Goal: Task Accomplishment & Management: Manage account settings

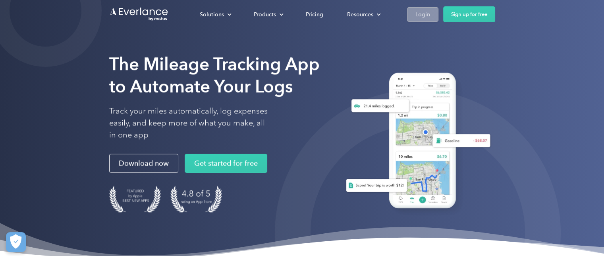
click at [426, 16] on div "Login" at bounding box center [423, 15] width 15 height 10
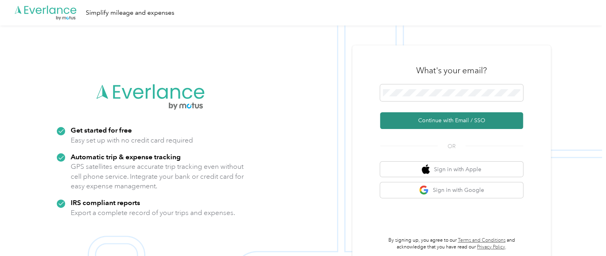
click at [446, 116] on button "Continue with Email / SSO" at bounding box center [451, 120] width 143 height 17
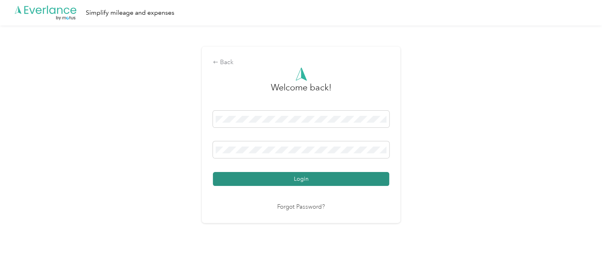
click at [302, 179] on button "Login" at bounding box center [301, 179] width 176 height 14
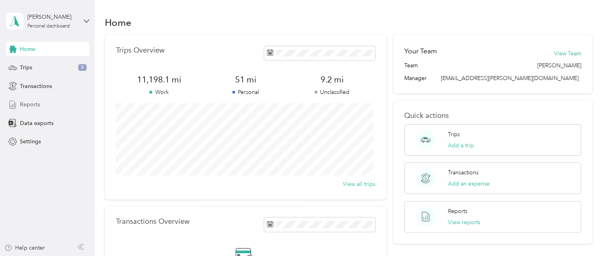
click at [31, 103] on span "Reports" at bounding box center [30, 104] width 20 height 8
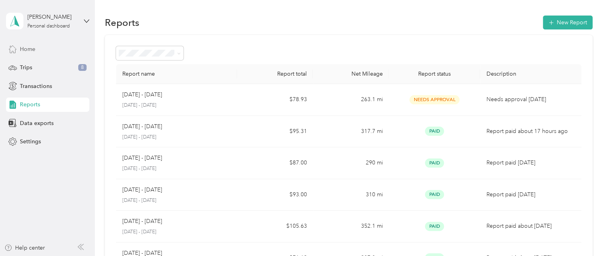
click at [30, 46] on span "Home" at bounding box center [27, 49] width 15 height 8
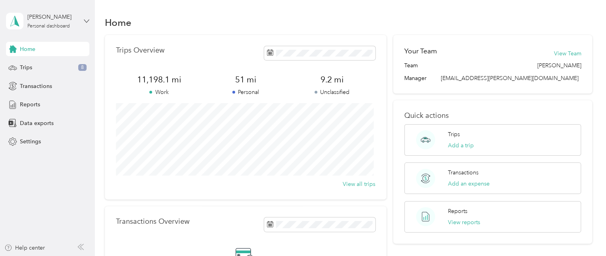
click at [86, 20] on icon at bounding box center [87, 21] width 6 height 6
click at [37, 64] on div "Log out" at bounding box center [28, 65] width 31 height 8
